Goal: Task Accomplishment & Management: Use online tool/utility

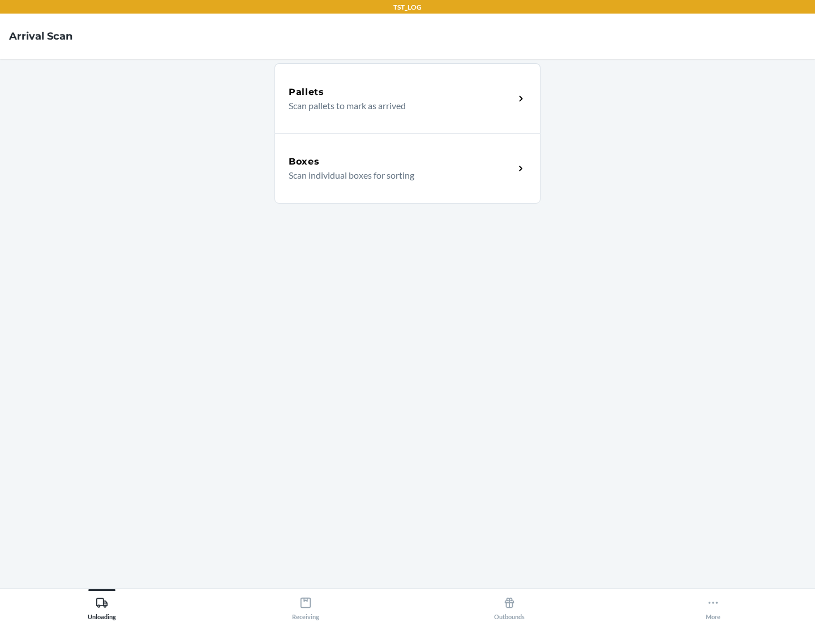
click at [401, 162] on div "Boxes" at bounding box center [402, 162] width 226 height 14
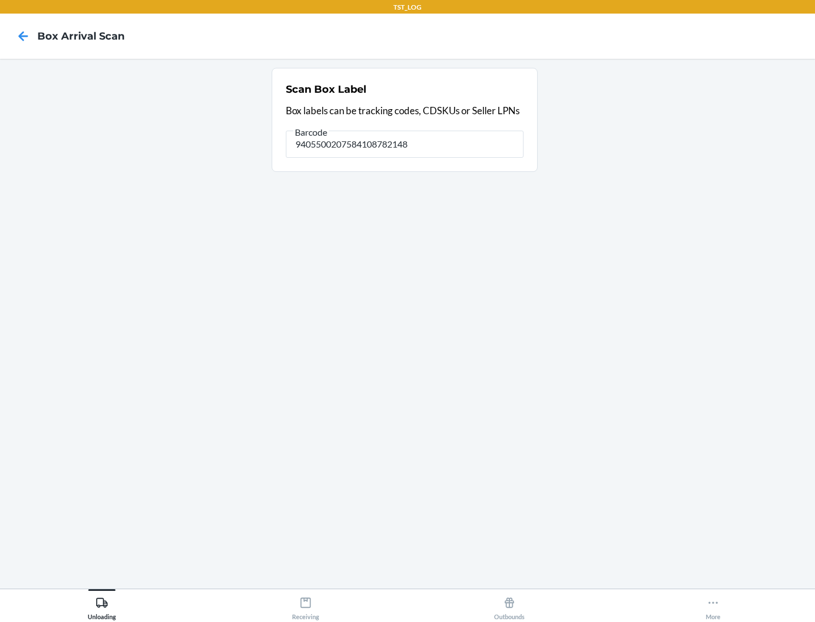
type input "9405500207584108782148"
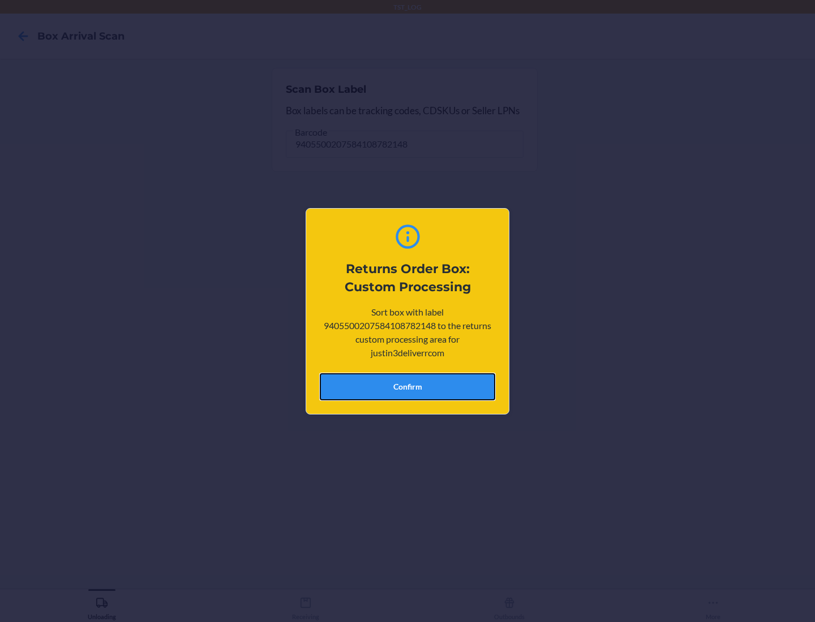
click at [407, 386] on button "Confirm" at bounding box center [407, 386] width 175 height 27
